Goal: Find specific fact: Find specific fact

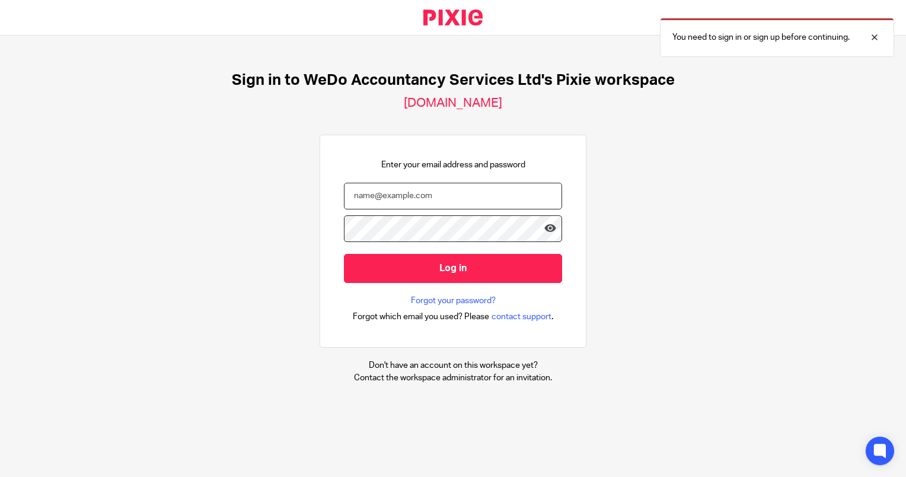
click at [390, 192] on input "email" at bounding box center [453, 196] width 218 height 27
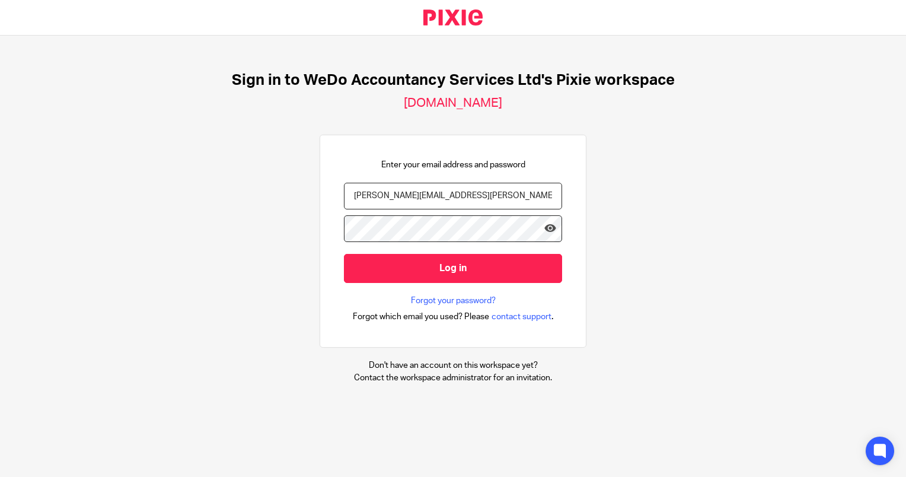
type input "[PERSON_NAME][EMAIL_ADDRESS][PERSON_NAME][DOMAIN_NAME]"
click at [344, 254] on input "Log in" at bounding box center [453, 268] width 218 height 29
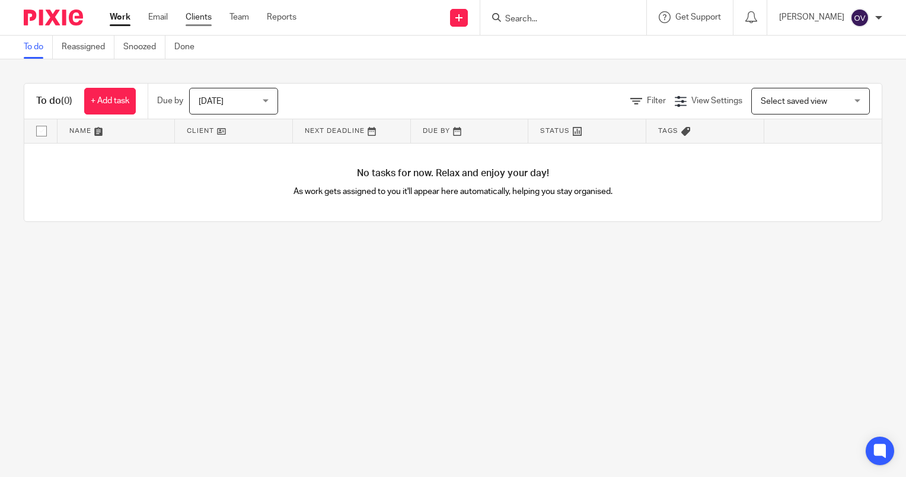
click at [202, 14] on link "Clients" at bounding box center [199, 17] width 26 height 12
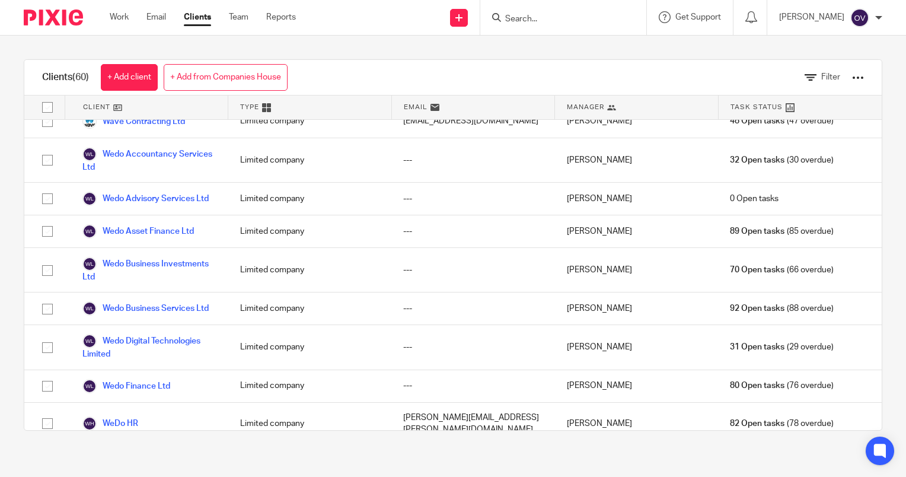
scroll to position [1698, 0]
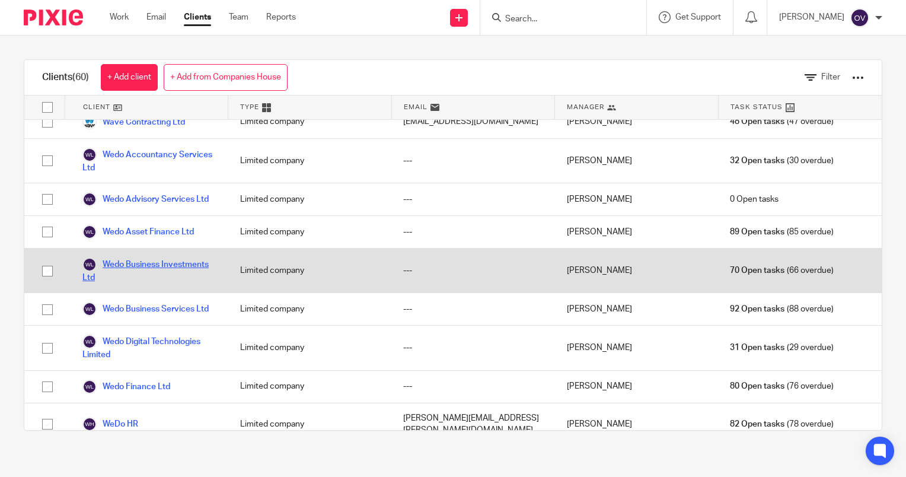
click at [126, 257] on link "Wedo Business Investments Ltd" at bounding box center [149, 270] width 134 height 26
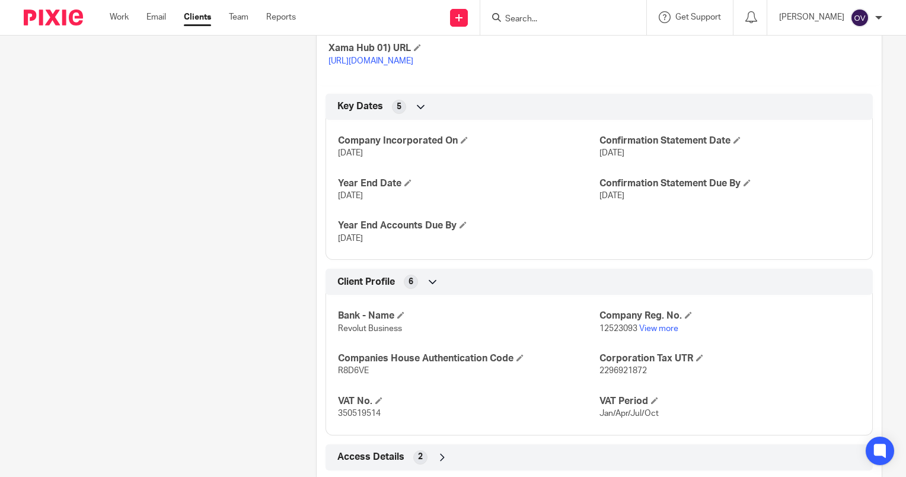
scroll to position [469, 0]
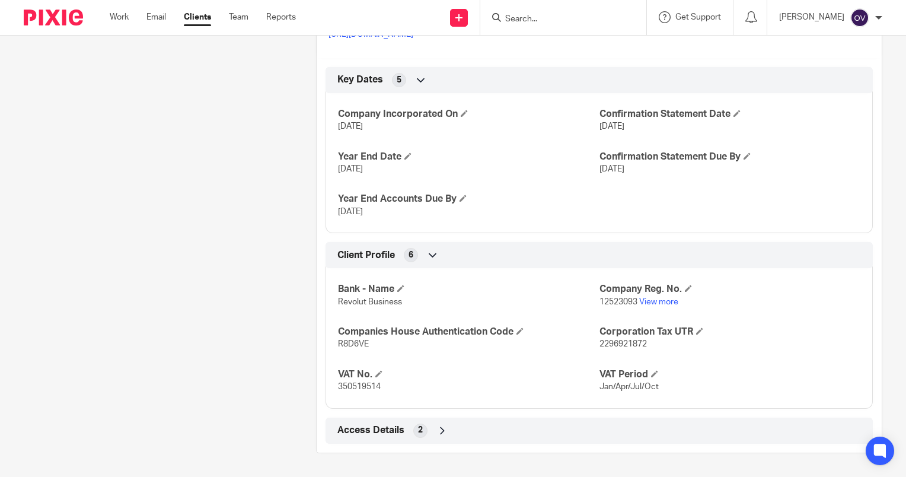
click at [437, 428] on icon at bounding box center [443, 431] width 12 height 12
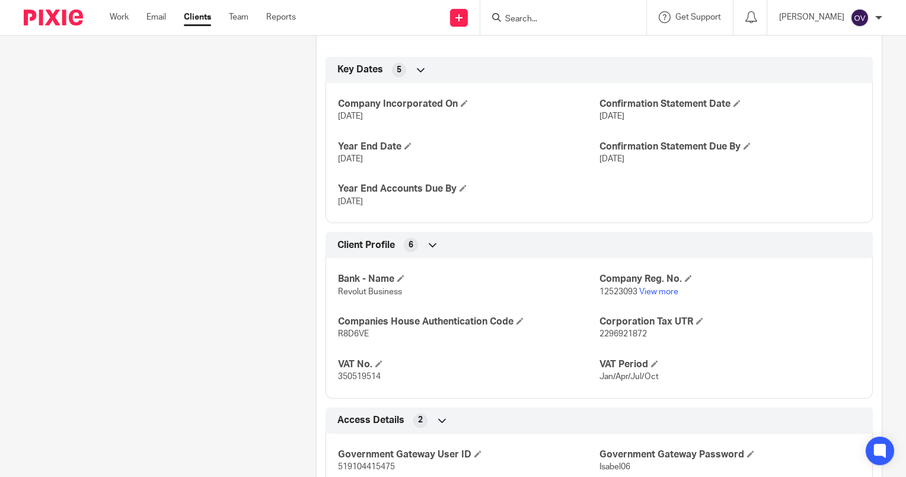
scroll to position [524, 0]
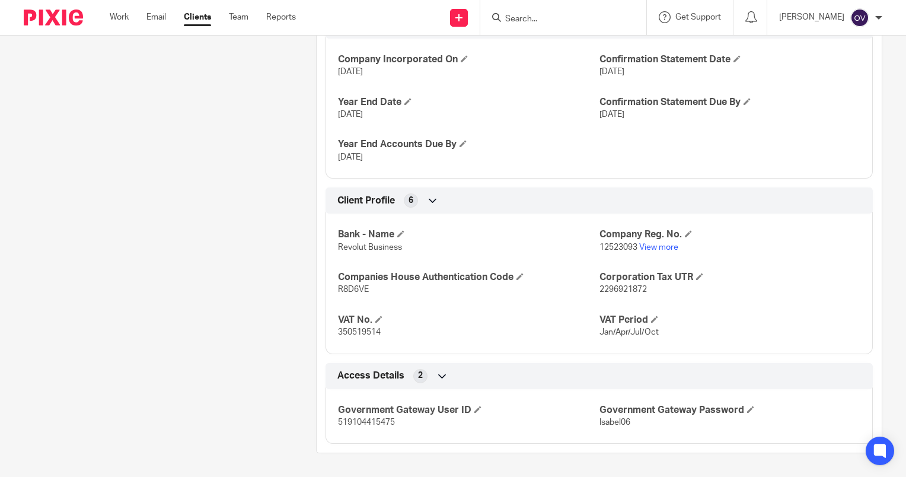
click at [356, 422] on span "519104415475" at bounding box center [366, 422] width 57 height 8
copy span "519104415475"
click at [622, 291] on span "2296921872" at bounding box center [623, 289] width 47 height 8
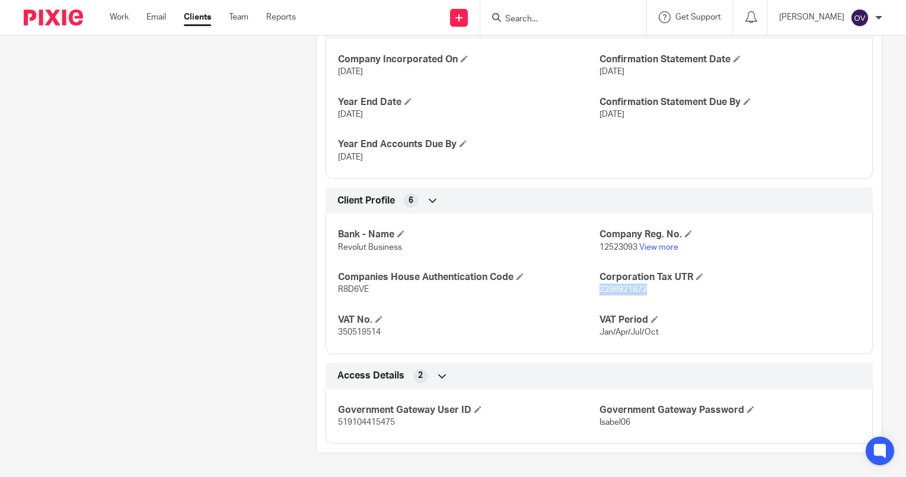
copy span "2296921872"
click at [353, 335] on span "350519514" at bounding box center [359, 332] width 43 height 8
copy span "350519514"
click at [360, 423] on span "519104415475" at bounding box center [366, 422] width 57 height 8
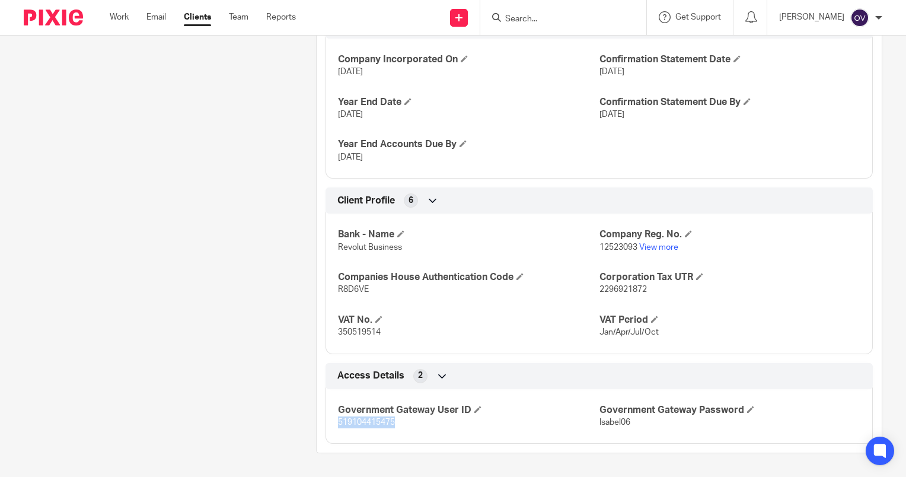
click at [360, 423] on span "519104415475" at bounding box center [366, 422] width 57 height 8
copy span "519104415475"
